Goal: Task Accomplishment & Management: Use online tool/utility

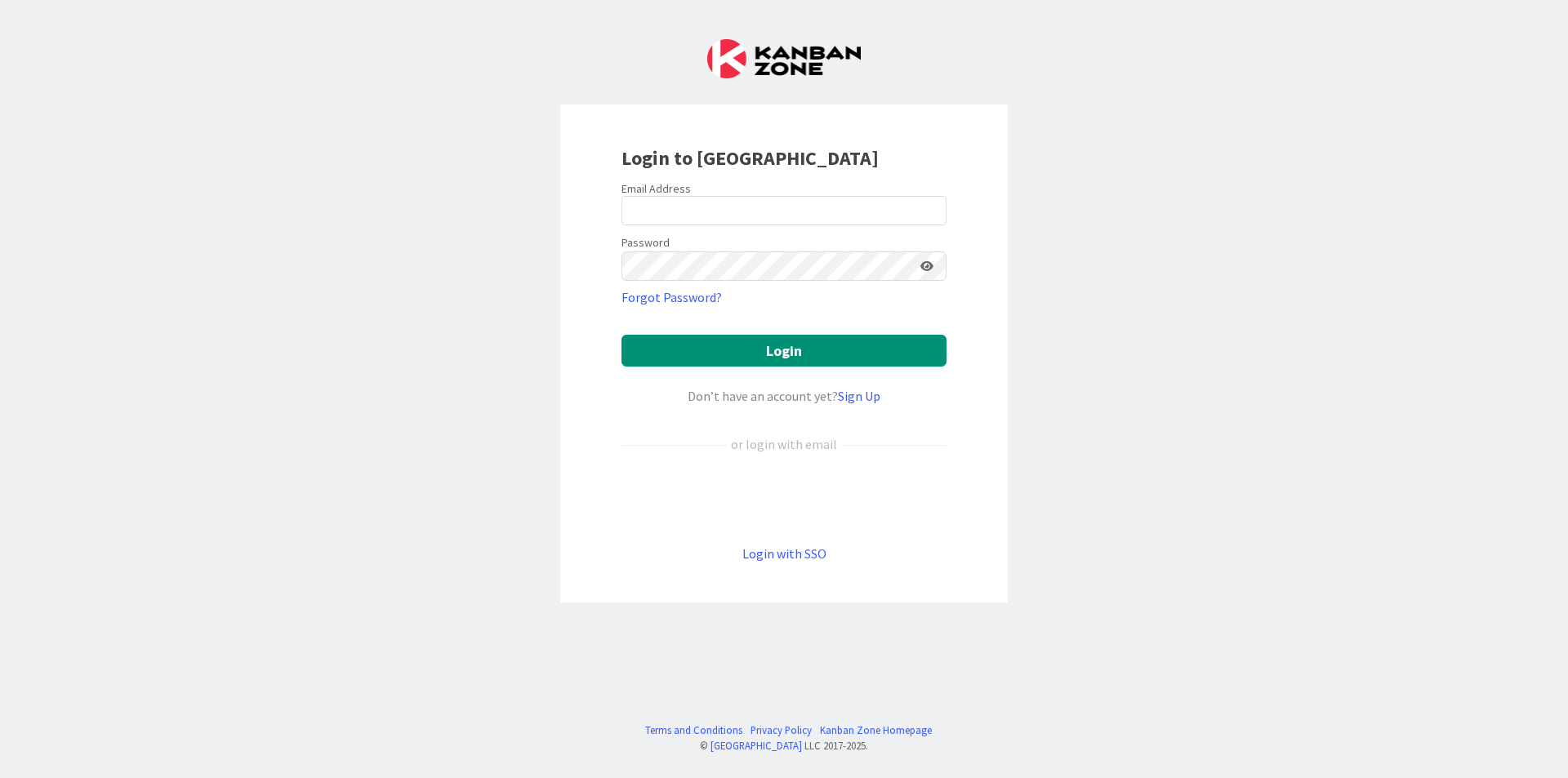
click at [0, 335] on div "Login to [GEOGRAPHIC_DATA] Email Address Password Forgot Password? Login Don’t …" at bounding box center [784, 389] width 1568 height 778
click at [685, 216] on input "email" at bounding box center [783, 210] width 325 height 30
paste input "[EMAIL_ADDRESS][DOMAIN_NAME]"
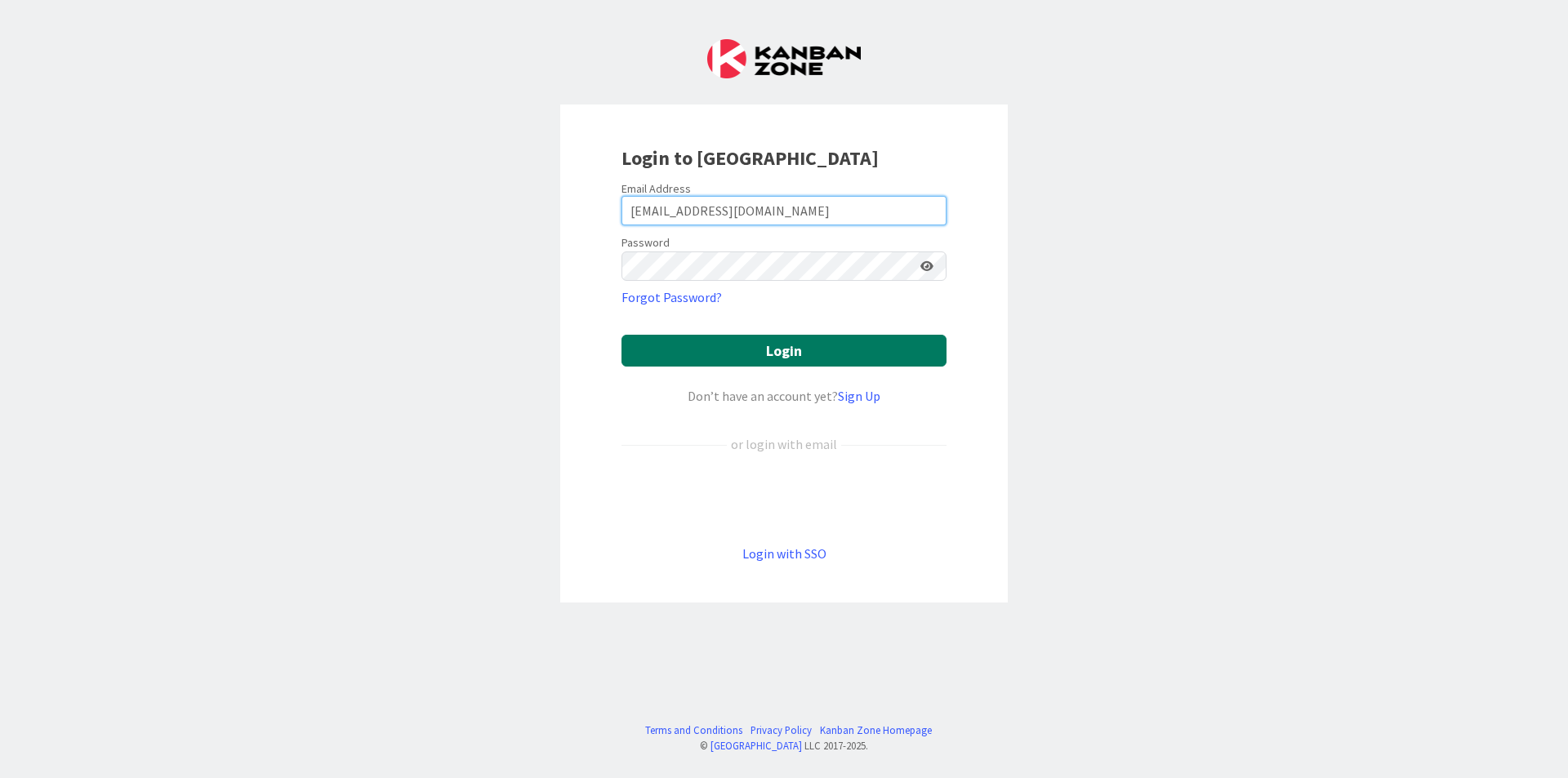
type input "[EMAIL_ADDRESS][DOMAIN_NAME]"
click at [23, 262] on div "Login to [GEOGRAPHIC_DATA] Email Address [EMAIL_ADDRESS][DOMAIN_NAME] Password …" at bounding box center [784, 389] width 1568 height 778
click at [745, 335] on button "Login" at bounding box center [783, 351] width 325 height 32
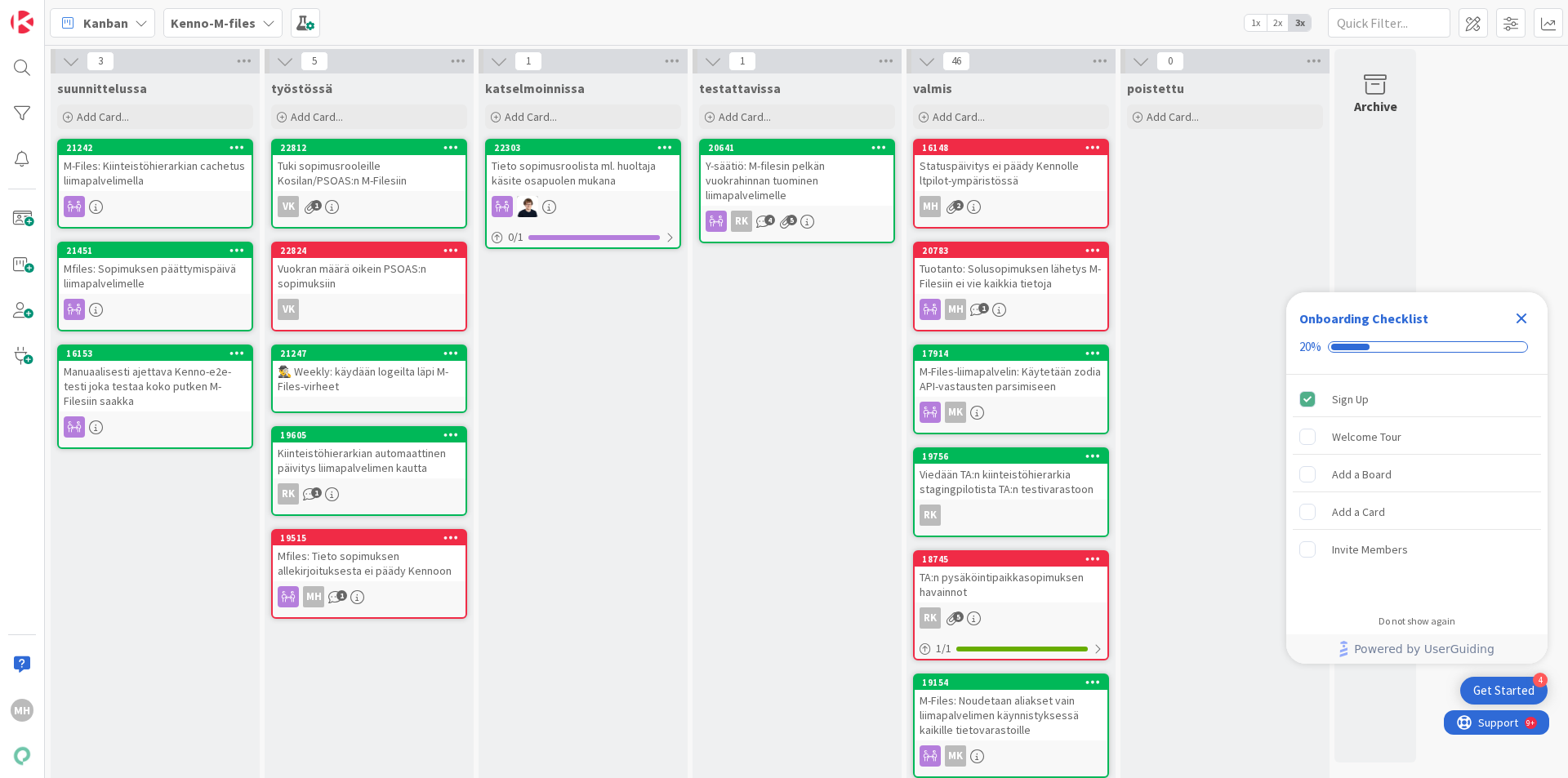
click at [394, 296] on link "22824 Vuokran määrä oikein PSOAS:n sopimuksiin VK" at bounding box center [369, 287] width 196 height 89
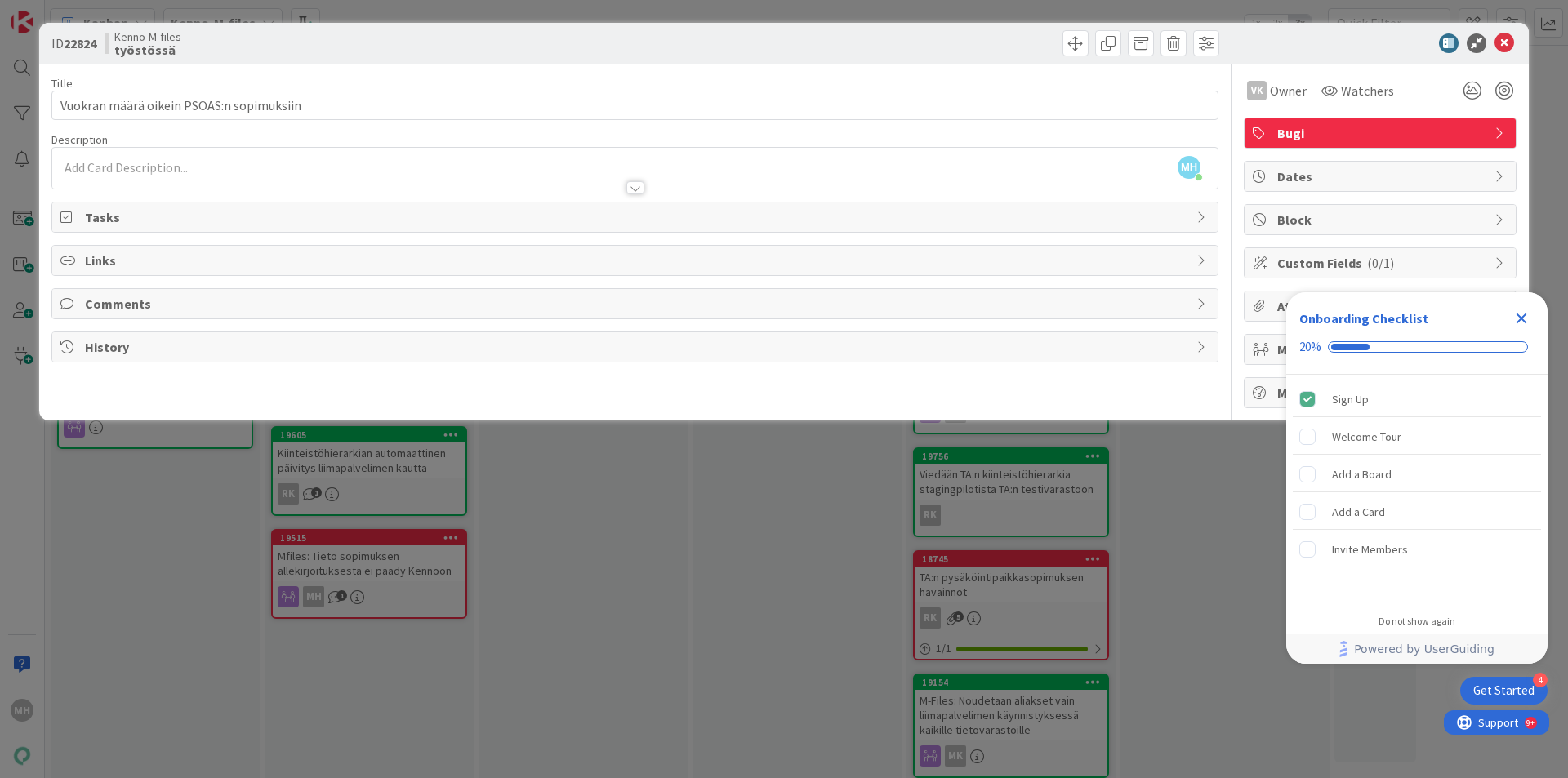
click at [1522, 323] on icon "Close Checklist" at bounding box center [1521, 317] width 20 height 20
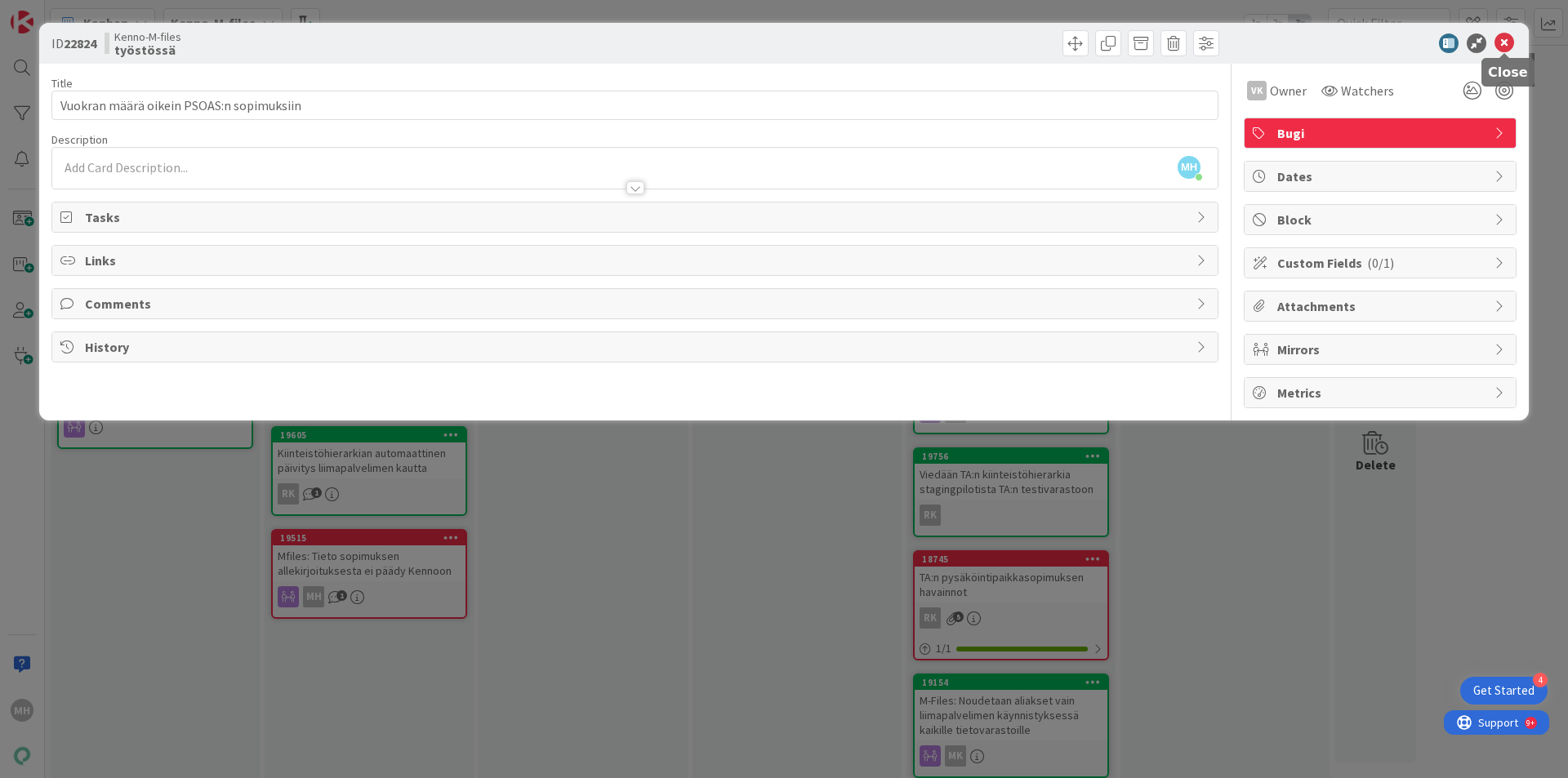
click at [1509, 36] on icon at bounding box center [1504, 43] width 20 height 20
